Goal: Navigation & Orientation: Understand site structure

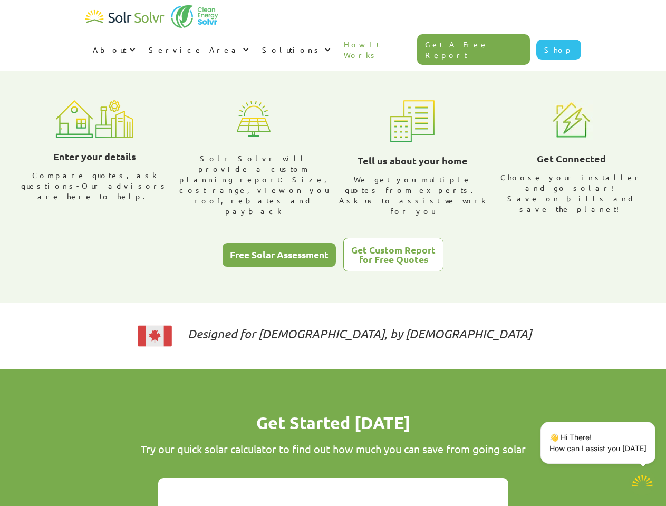
click at [127, 44] on div "About" at bounding box center [110, 49] width 34 height 11
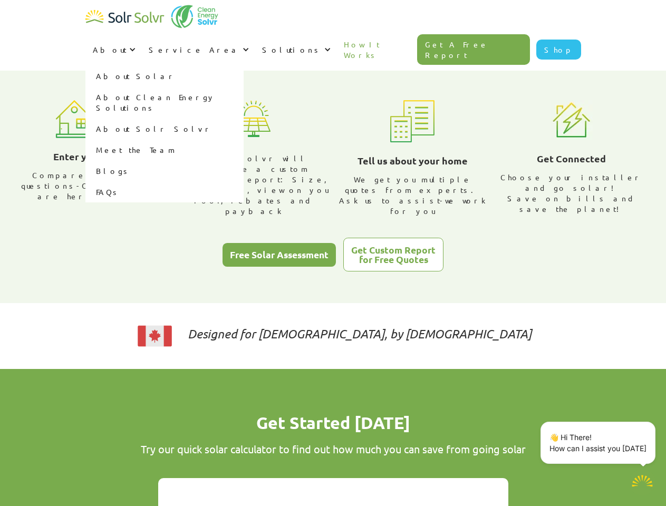
click at [240, 44] on div "Service Area" at bounding box center [194, 49] width 91 height 11
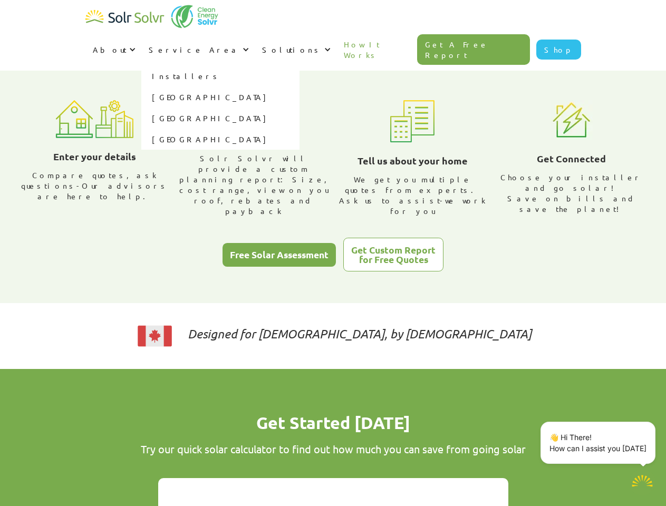
click at [322, 44] on div "Solutions" at bounding box center [292, 49] width 60 height 11
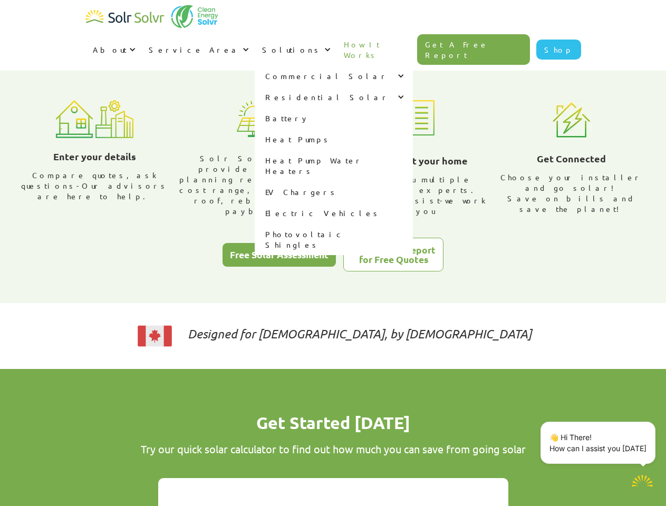
click at [600, 443] on p "👋 Hi There! How can I assist you [DATE]" at bounding box center [598, 443] width 97 height 22
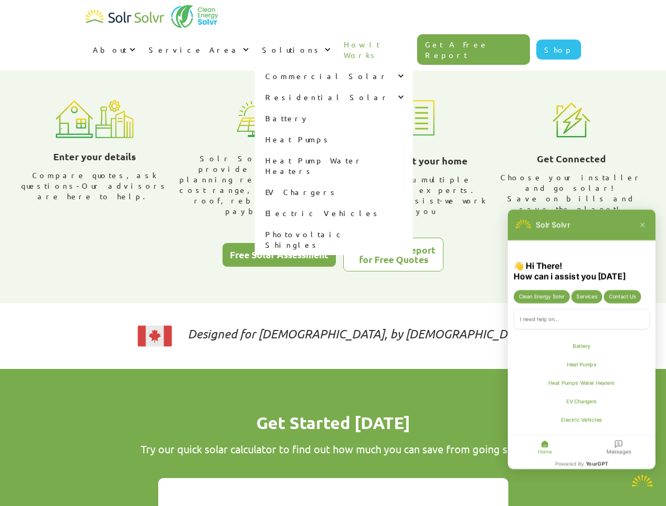
type textarea "x"
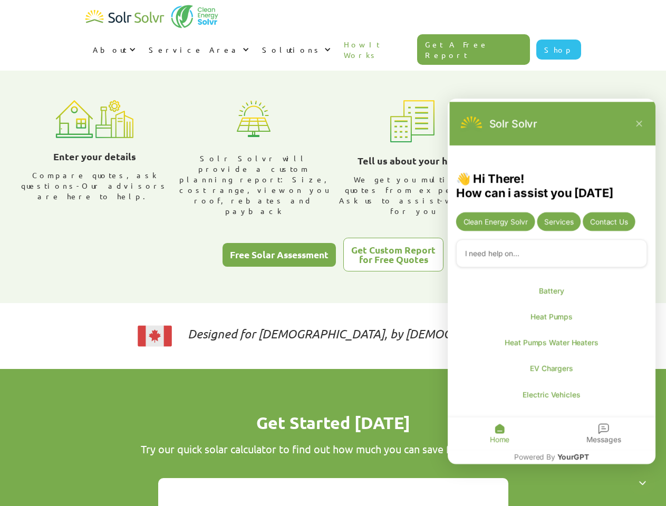
click at [654, 424] on div "Messages" at bounding box center [604, 434] width 104 height 32
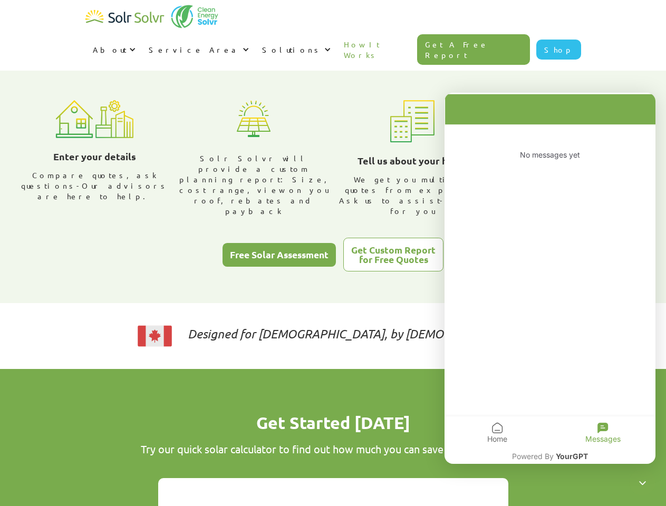
click at [643, 483] on icon "Close chatbot widget" at bounding box center [642, 482] width 13 height 13
